Goal: Information Seeking & Learning: Learn about a topic

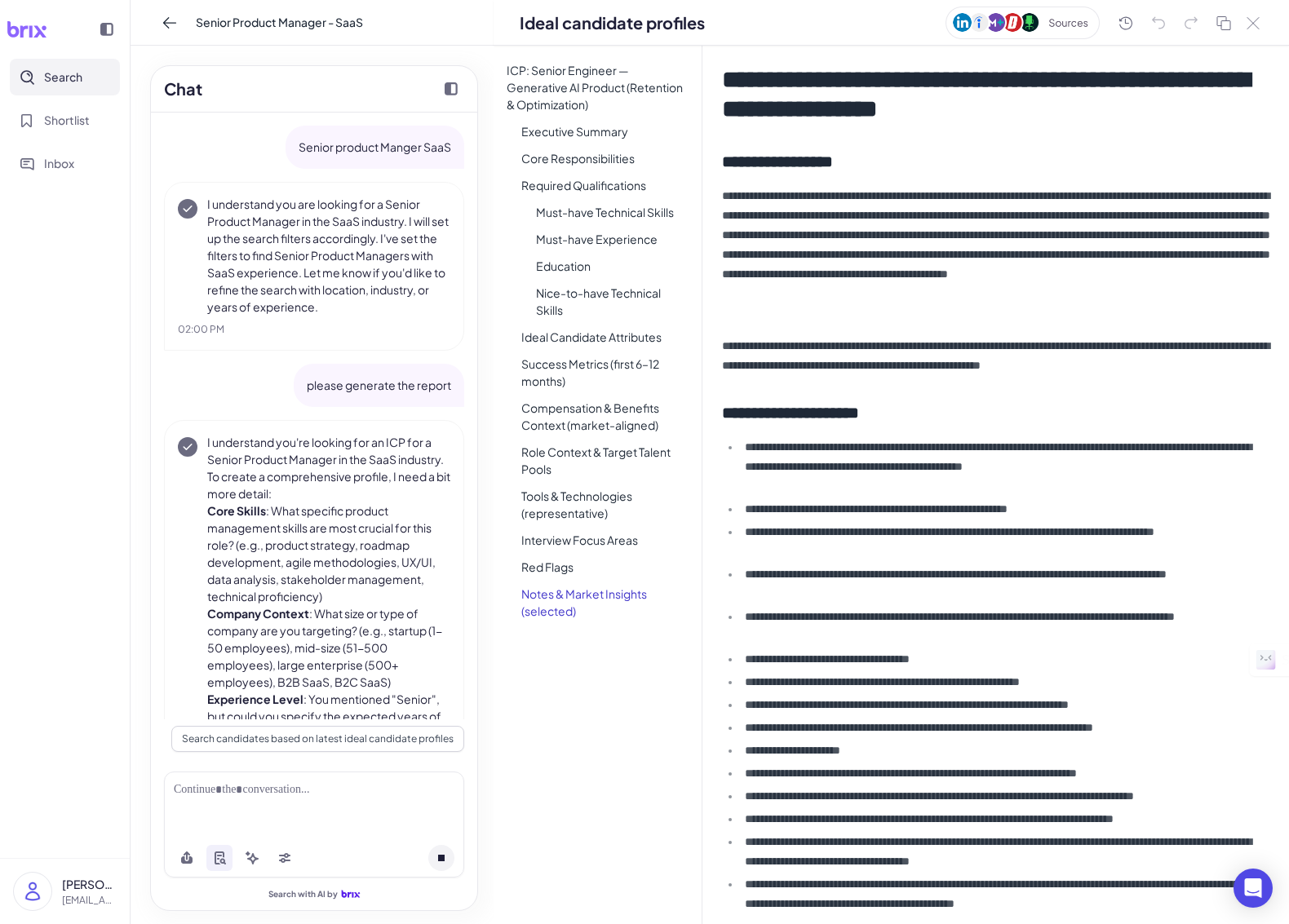
scroll to position [1862, 0]
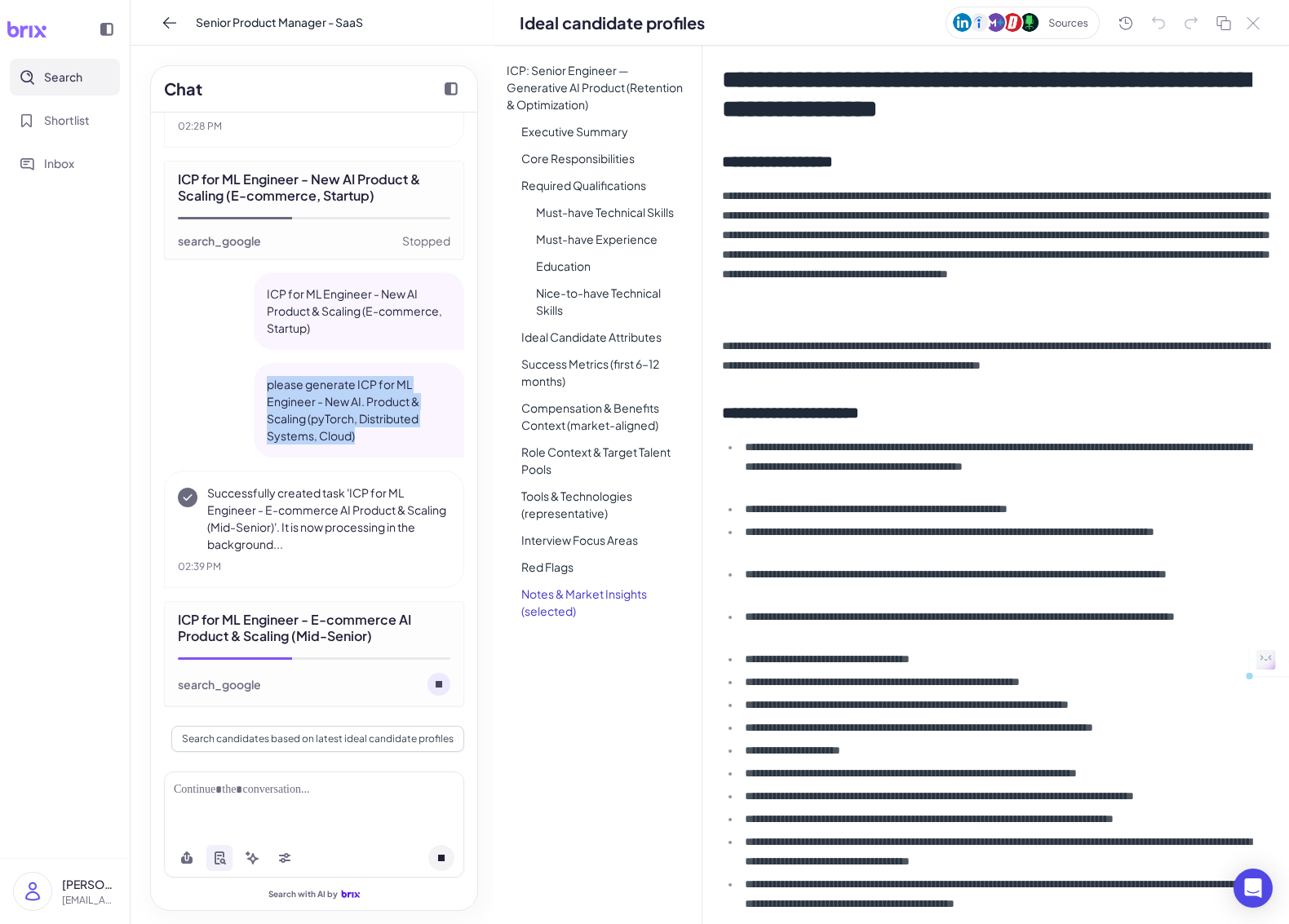
drag, startPoint x: 351, startPoint y: 437, endPoint x: 265, endPoint y: 389, distance: 98.5
click at [265, 389] on div "please generate ICP for ML Engineer - New AI. Product & Scaling (pyTorch, Distr…" at bounding box center [359, 410] width 210 height 95
copy p "please generate ICP for ML Engineer - New AI. Product & Scaling (pyTorch, Distr…"
click at [445, 854] on button at bounding box center [441, 857] width 26 height 26
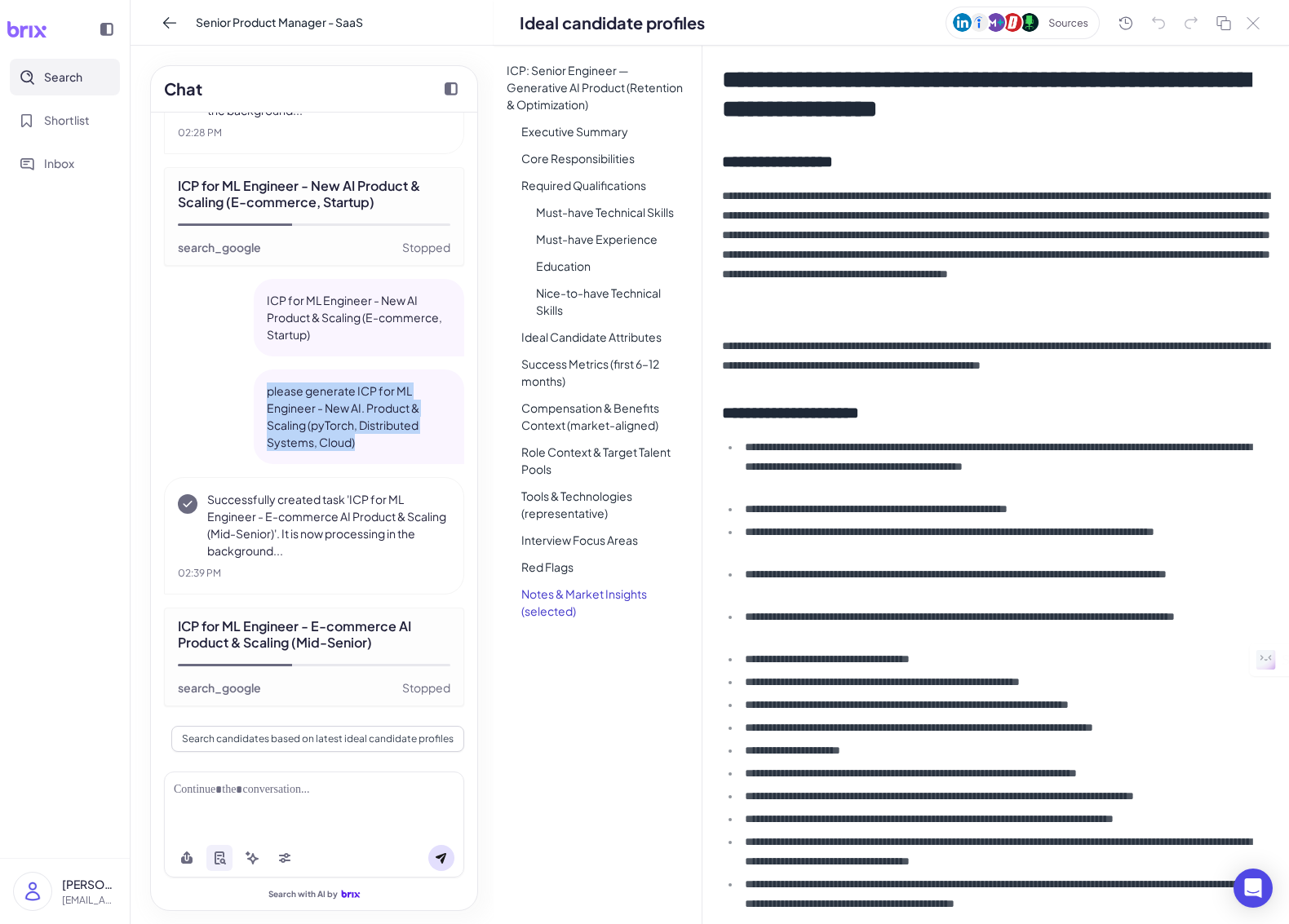
scroll to position [1856, 0]
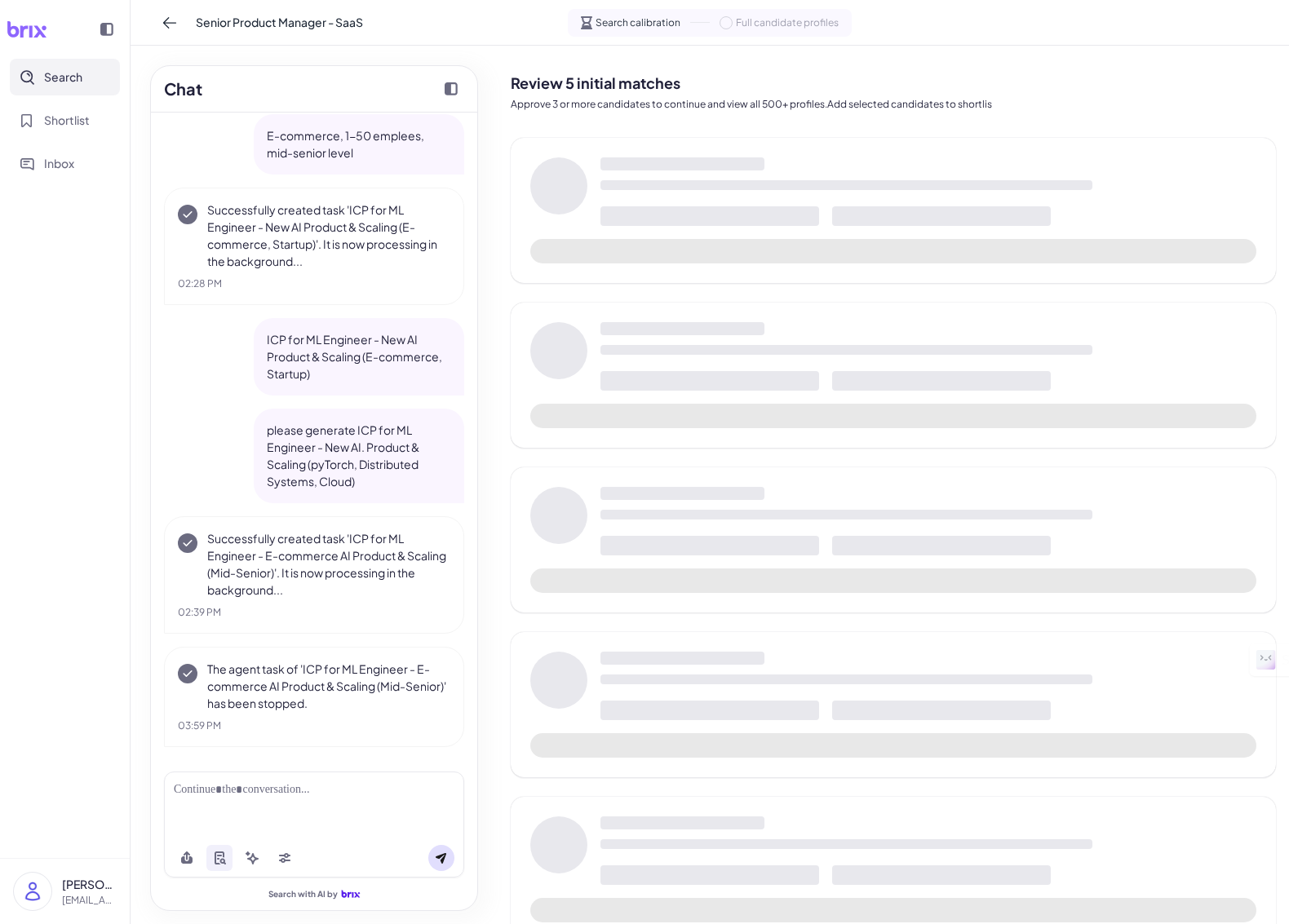
scroll to position [1595, 0]
click at [282, 797] on div at bounding box center [313, 789] width 281 height 17
paste div
click at [443, 856] on icon at bounding box center [441, 858] width 11 height 11
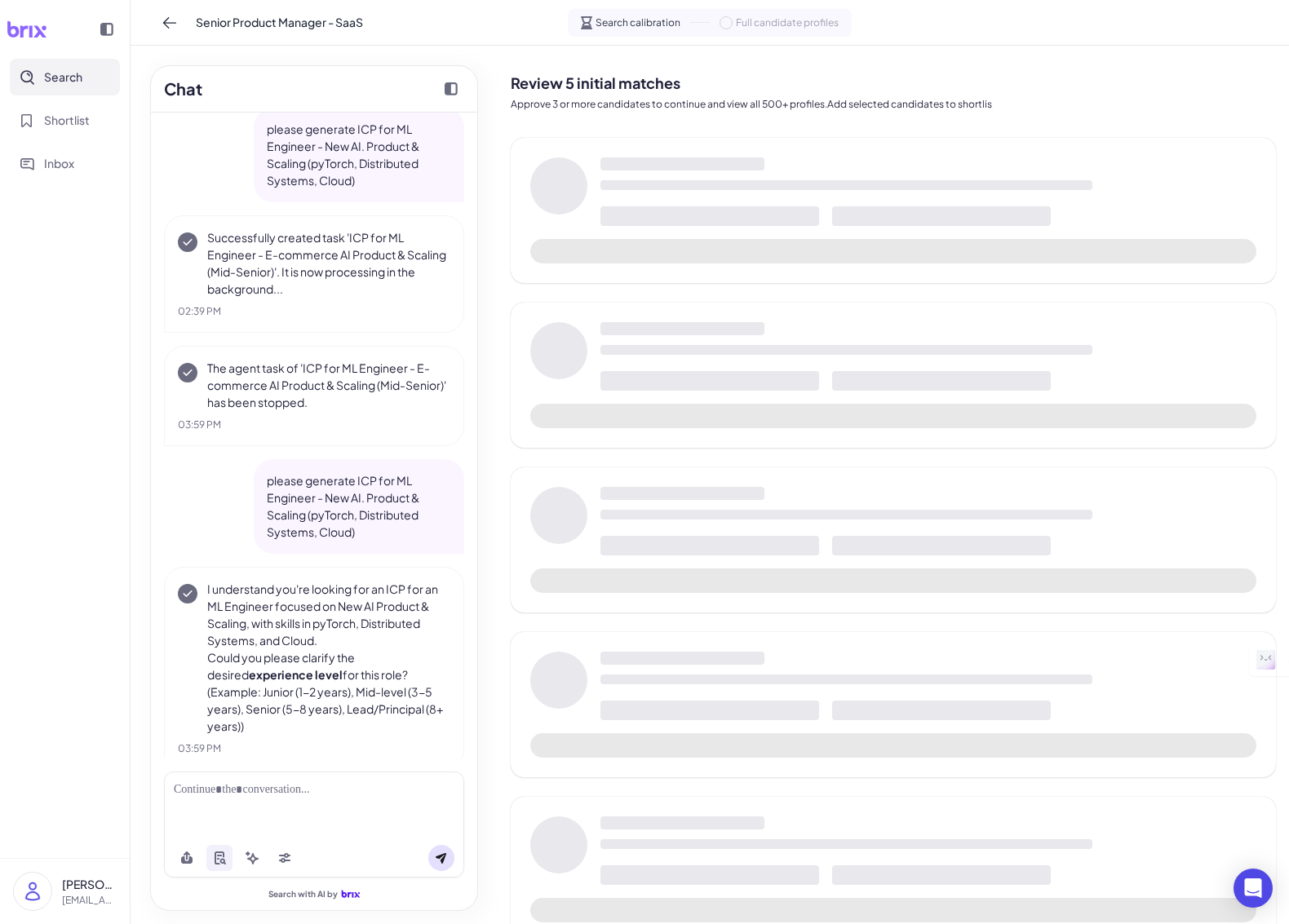
scroll to position [1902, 0]
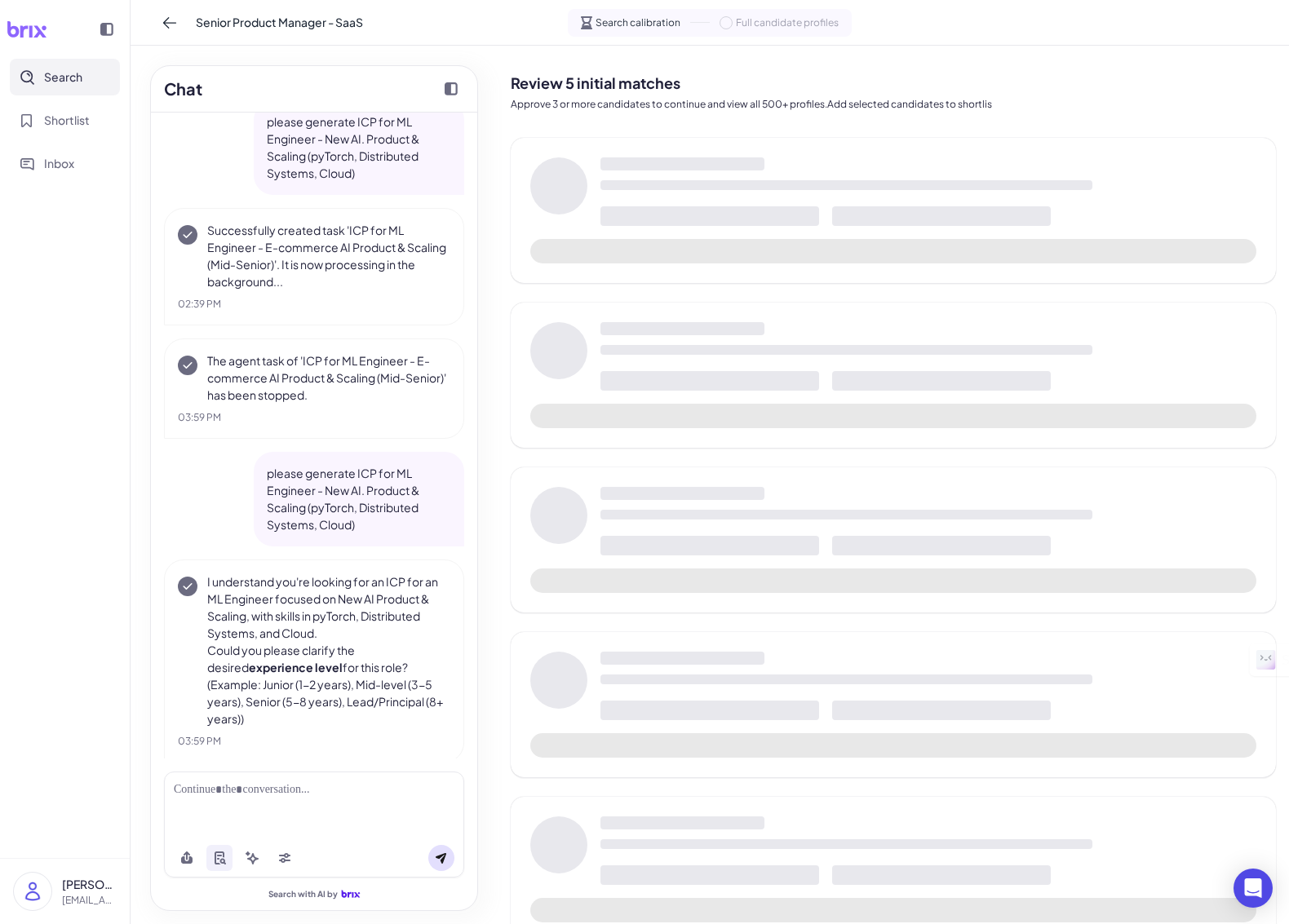
click at [269, 810] on div at bounding box center [314, 805] width 300 height 67
click at [267, 794] on div at bounding box center [313, 789] width 281 height 17
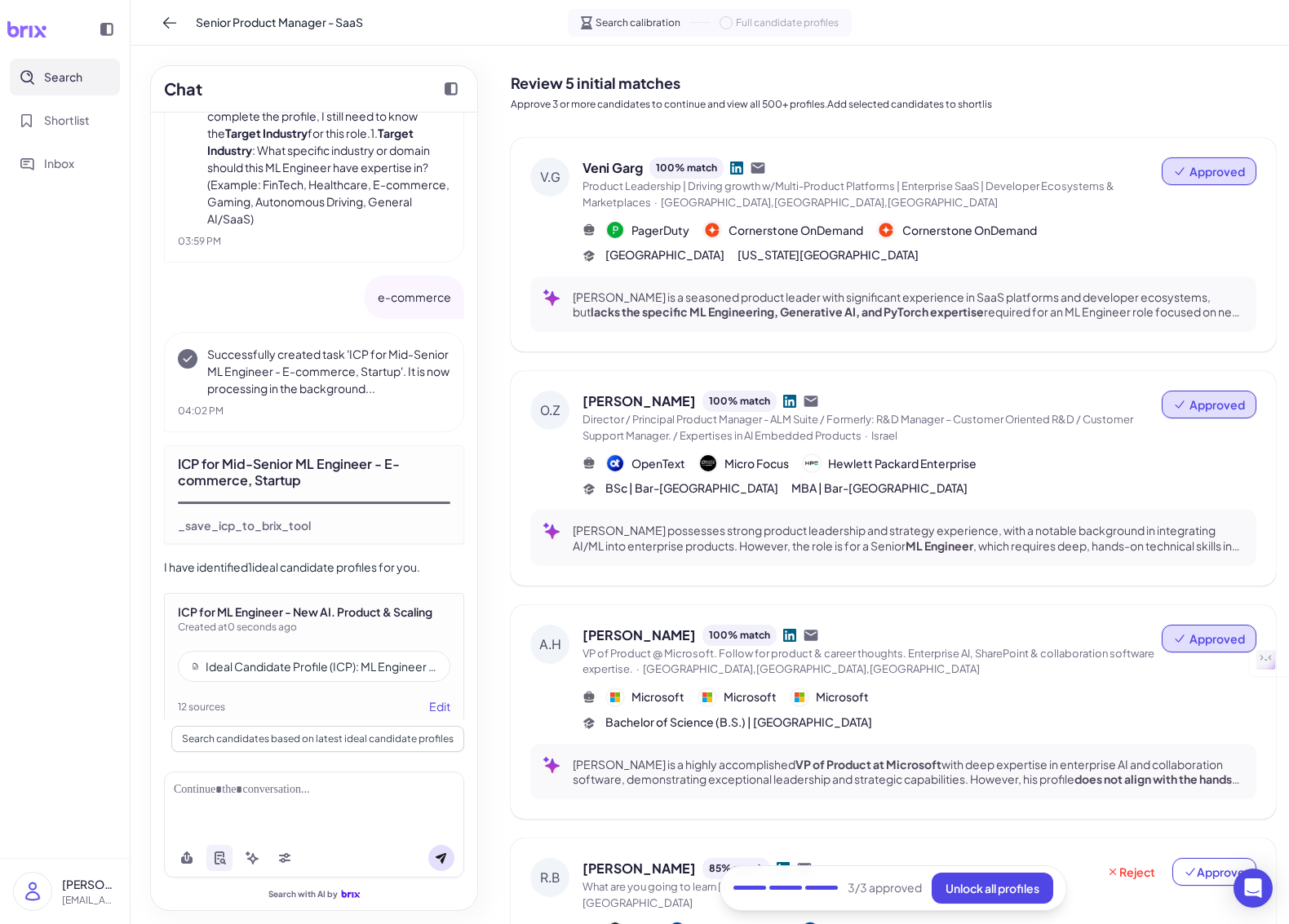
scroll to position [3154, 0]
click at [413, 656] on div "Ideal Candidate Profile (ICP): ML Engineer — E-commerce AI Product & Scaling" at bounding box center [320, 663] width 230 height 16
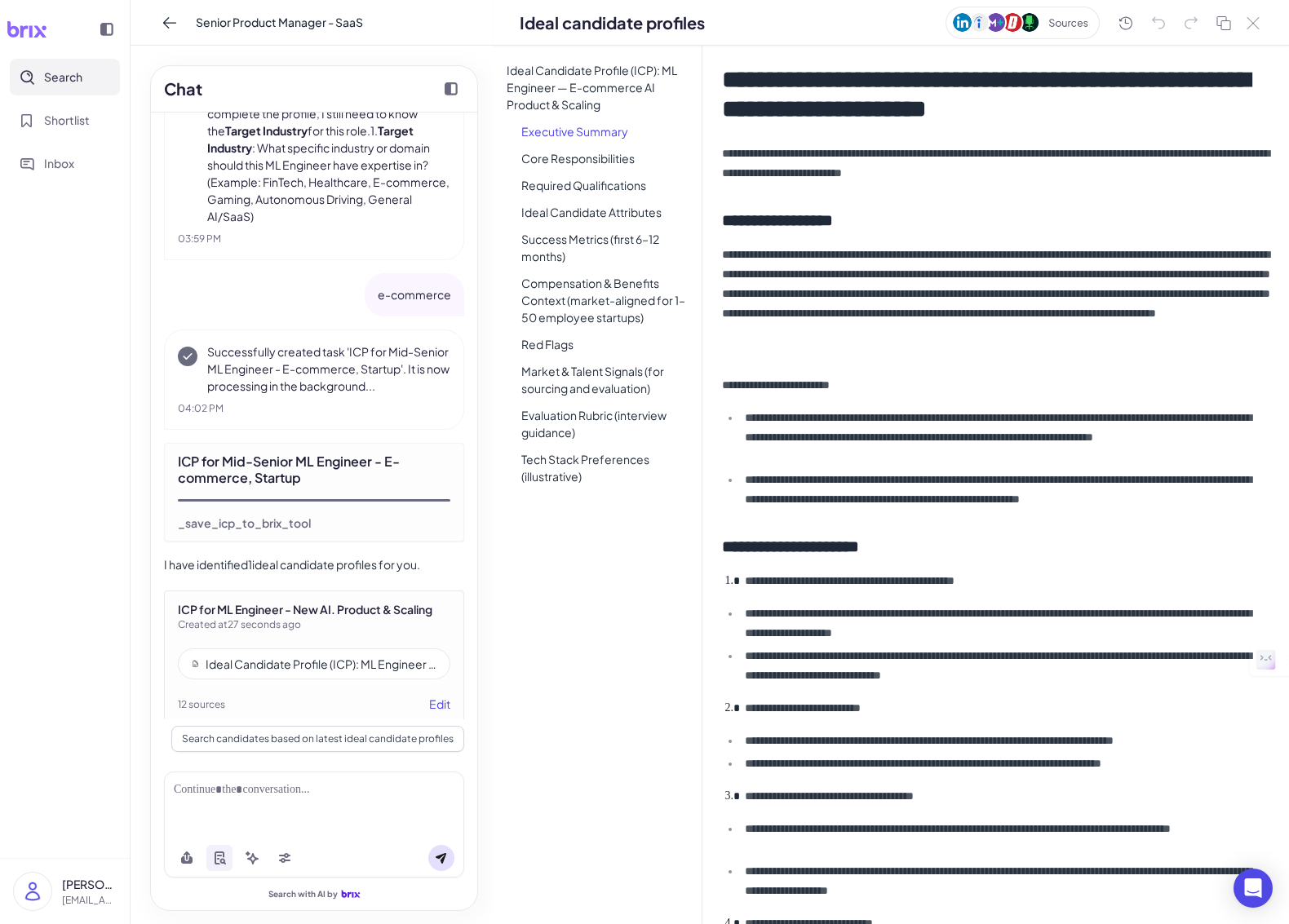
click at [537, 134] on li "Executive Summary" at bounding box center [604, 132] width 194 height 23
click at [545, 184] on li "Required Qualifications" at bounding box center [604, 185] width 194 height 23
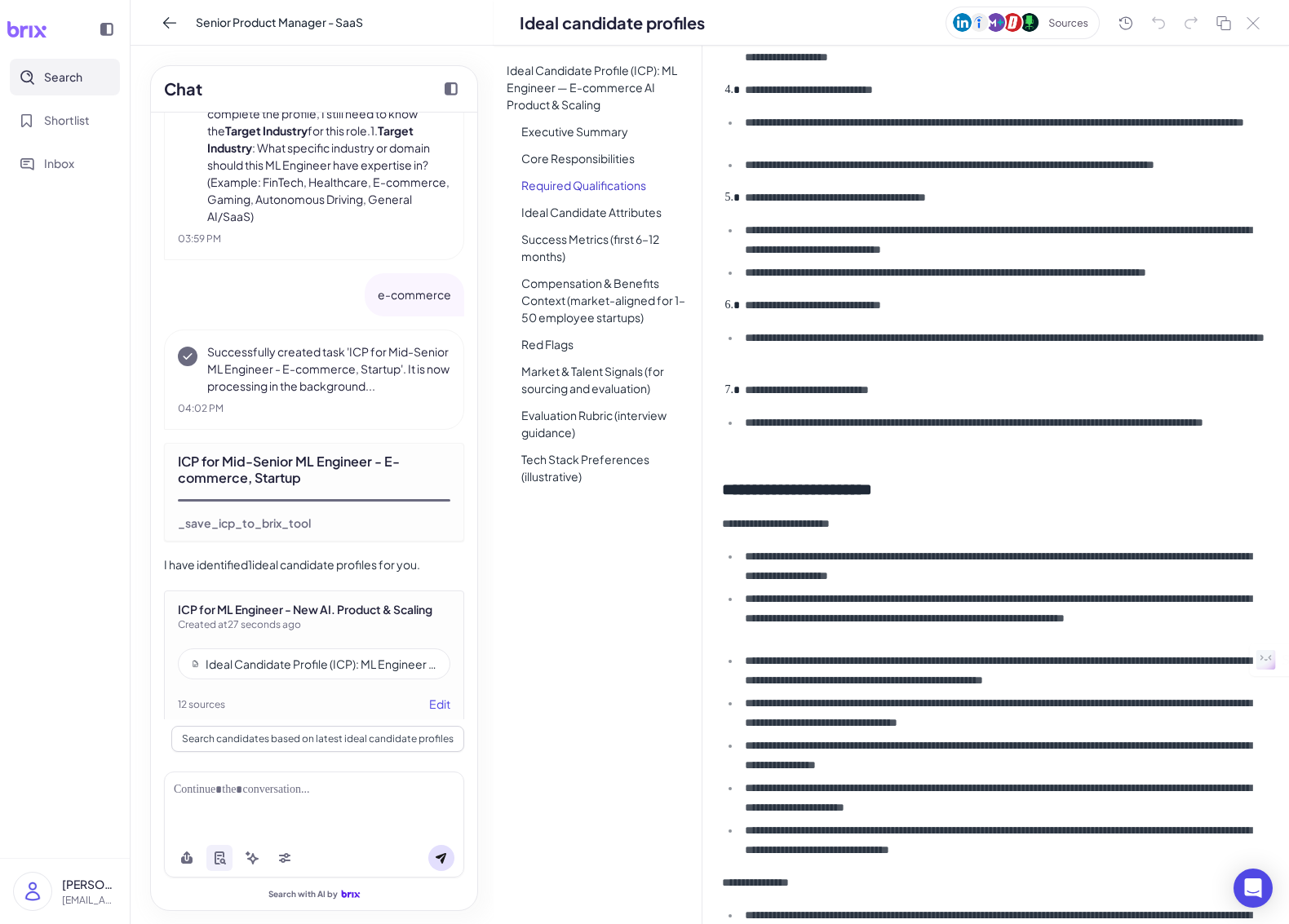
scroll to position [838, 0]
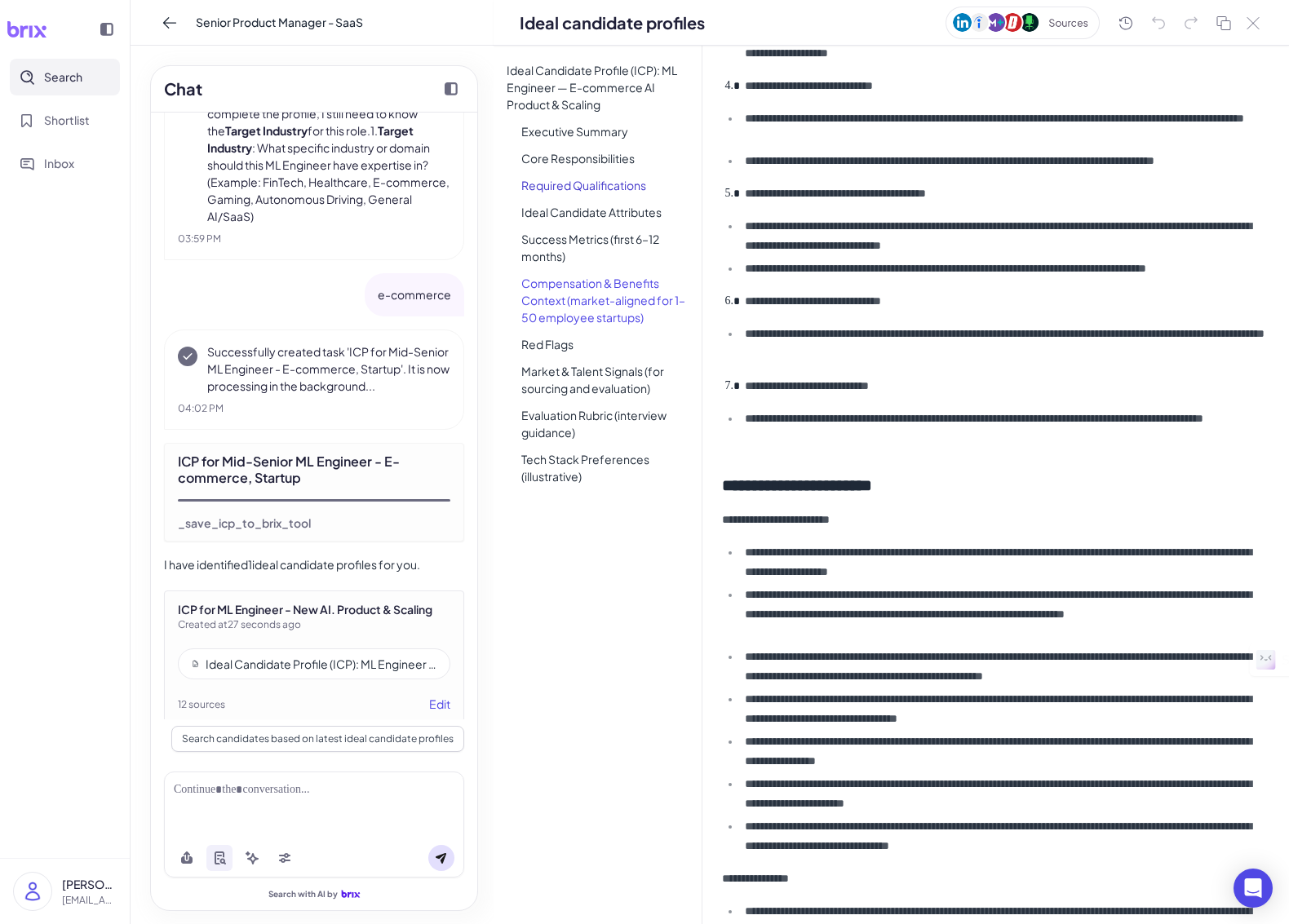
click at [551, 284] on li "Compensation & Benefits Context (market-aligned for 1–50 employee startups)" at bounding box center [604, 300] width 194 height 58
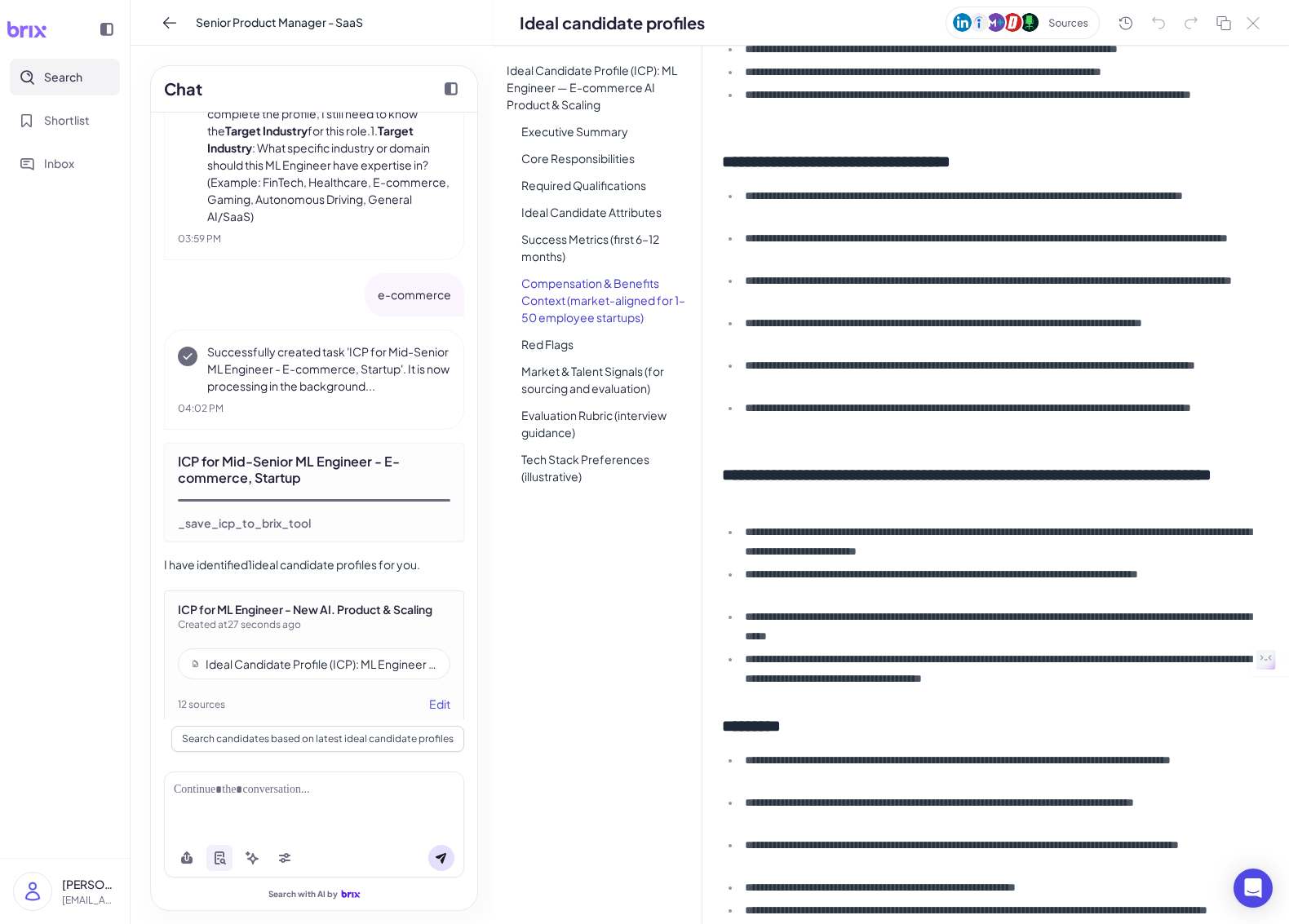
scroll to position [2166, 0]
click at [547, 382] on li "Market & Talent Signals (for sourcing and evaluation)" at bounding box center [604, 379] width 194 height 41
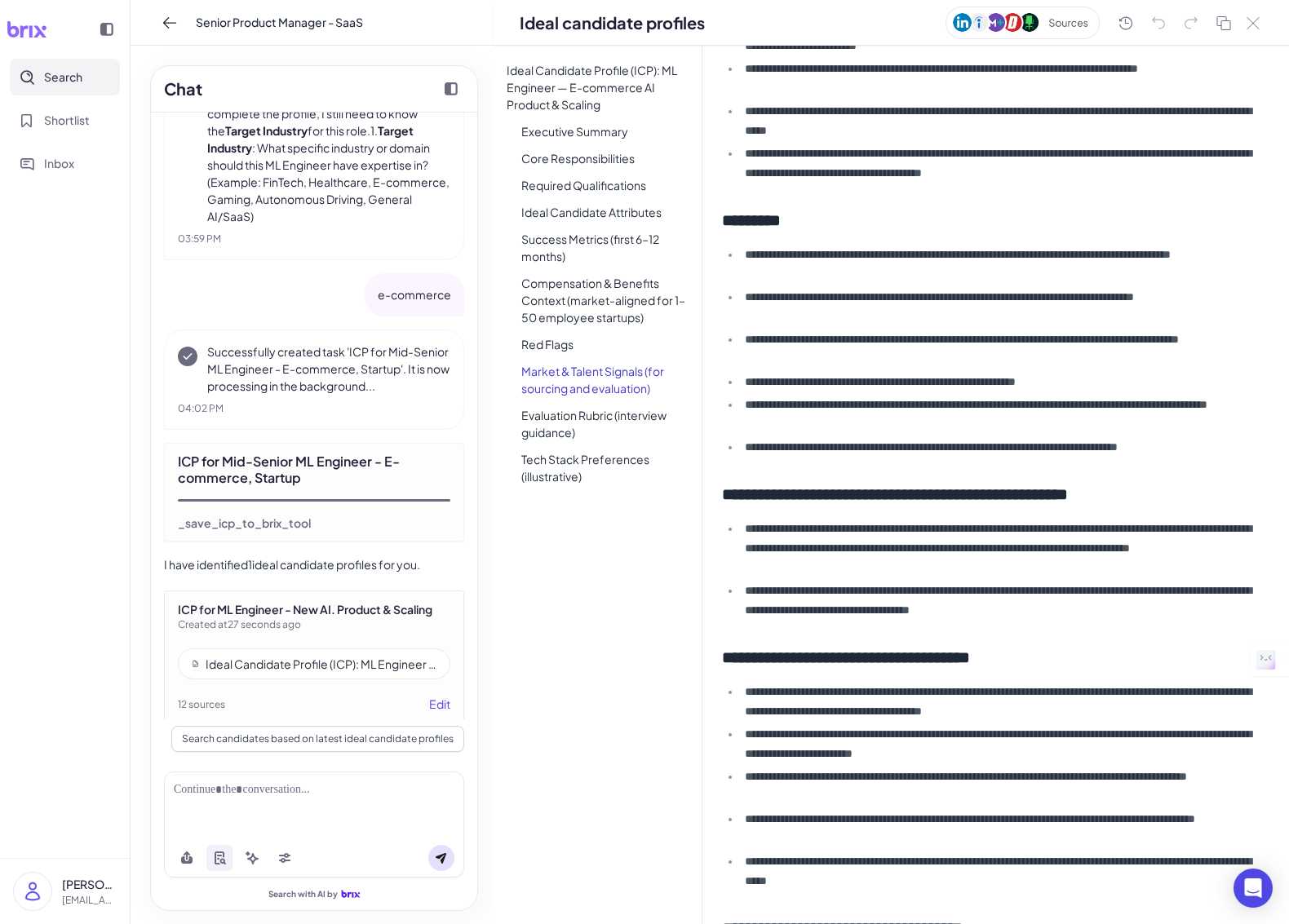
scroll to position [2680, 0]
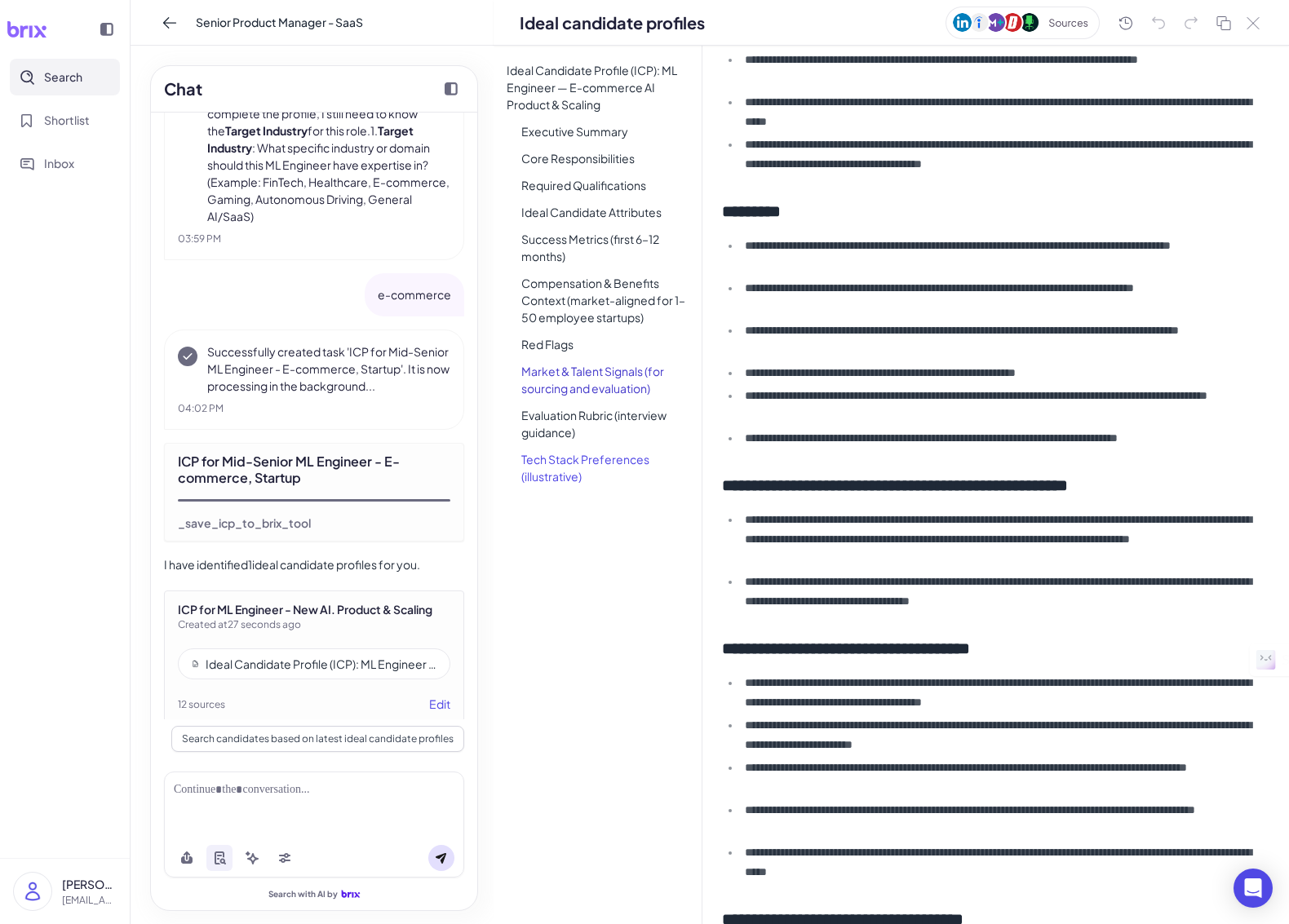
click at [541, 463] on li "Tech Stack Preferences (illustrative)" at bounding box center [604, 467] width 194 height 41
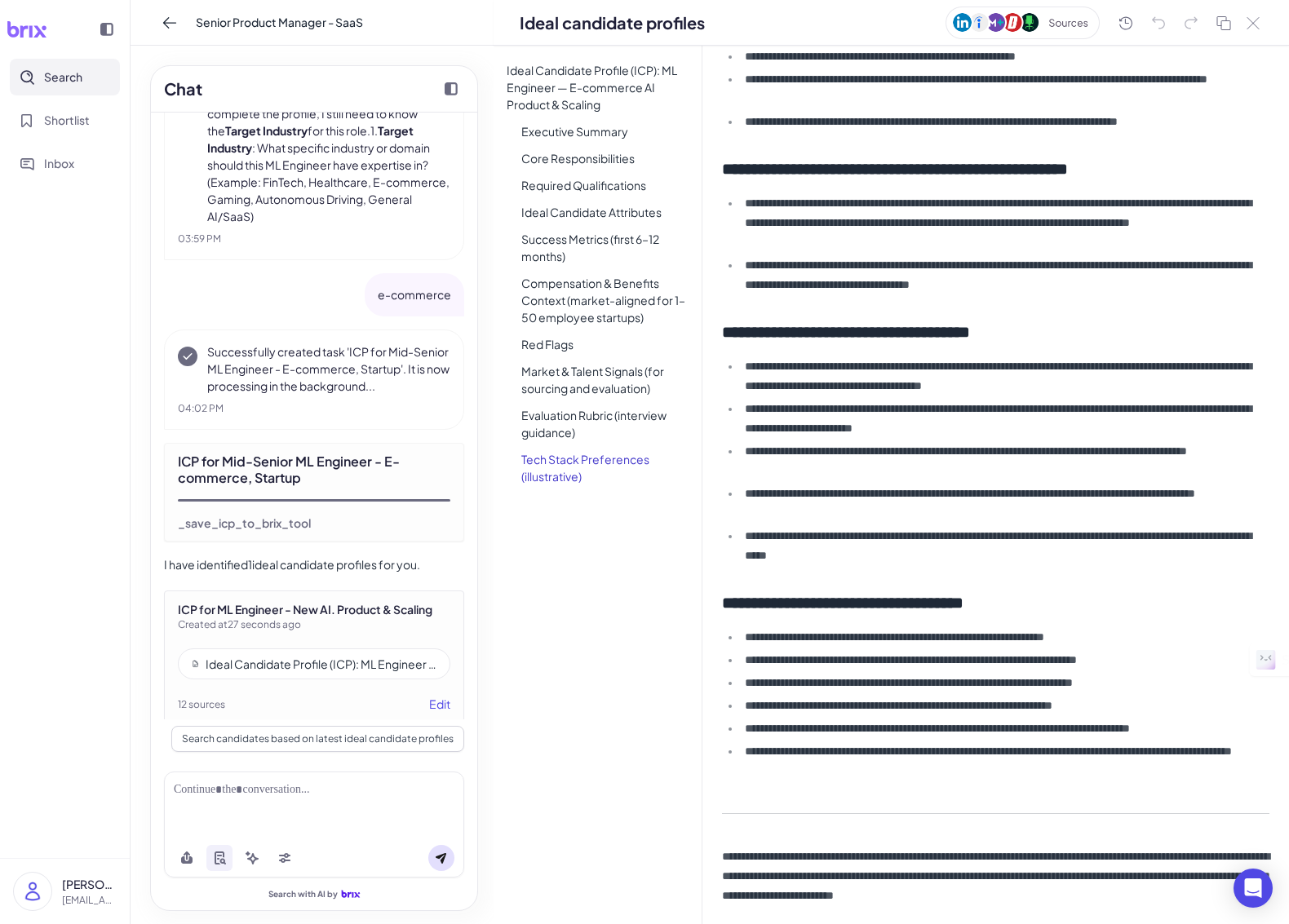
scroll to position [2997, 0]
